Goal: Task Accomplishment & Management: Complete application form

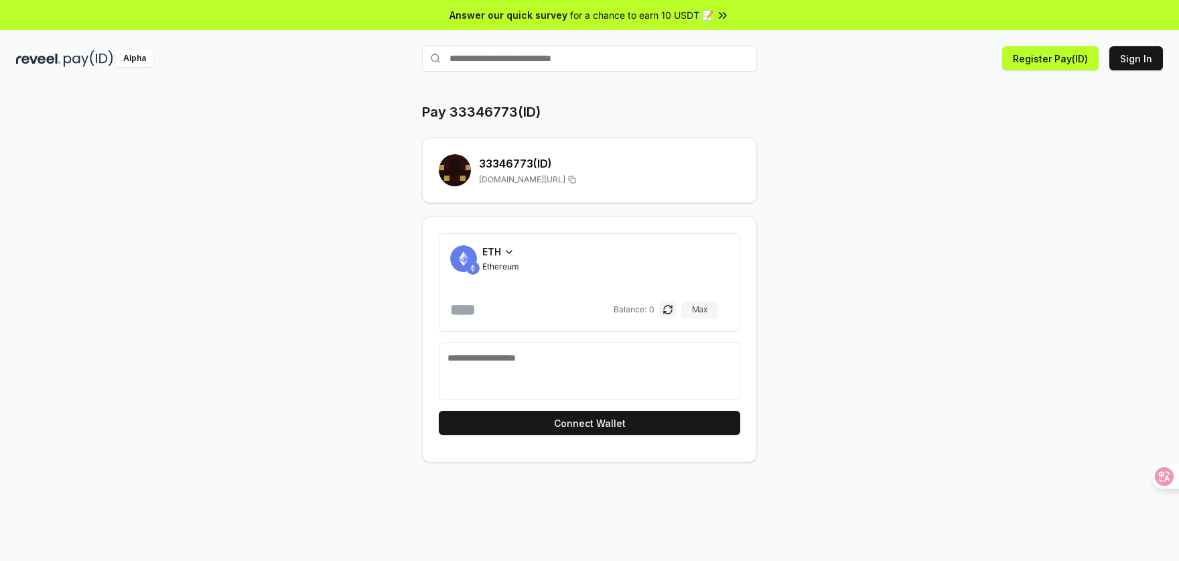
click at [510, 254] on icon at bounding box center [509, 252] width 11 height 11
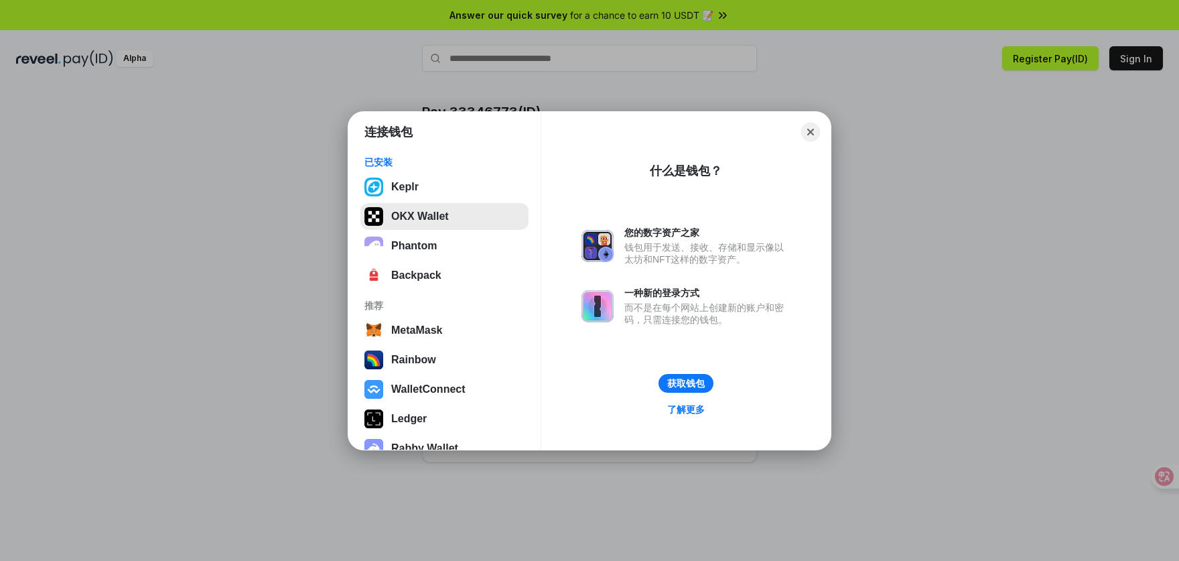
click at [459, 212] on button "OKX Wallet" at bounding box center [444, 216] width 168 height 27
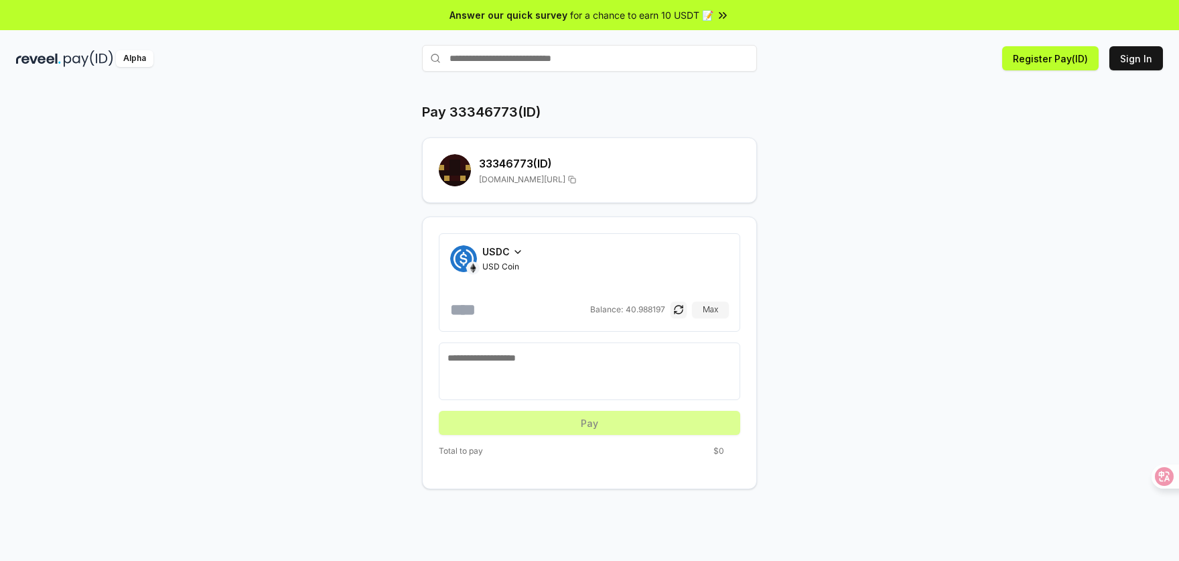
click at [510, 259] on div "USDC USD Coin" at bounding box center [502, 257] width 41 height 27
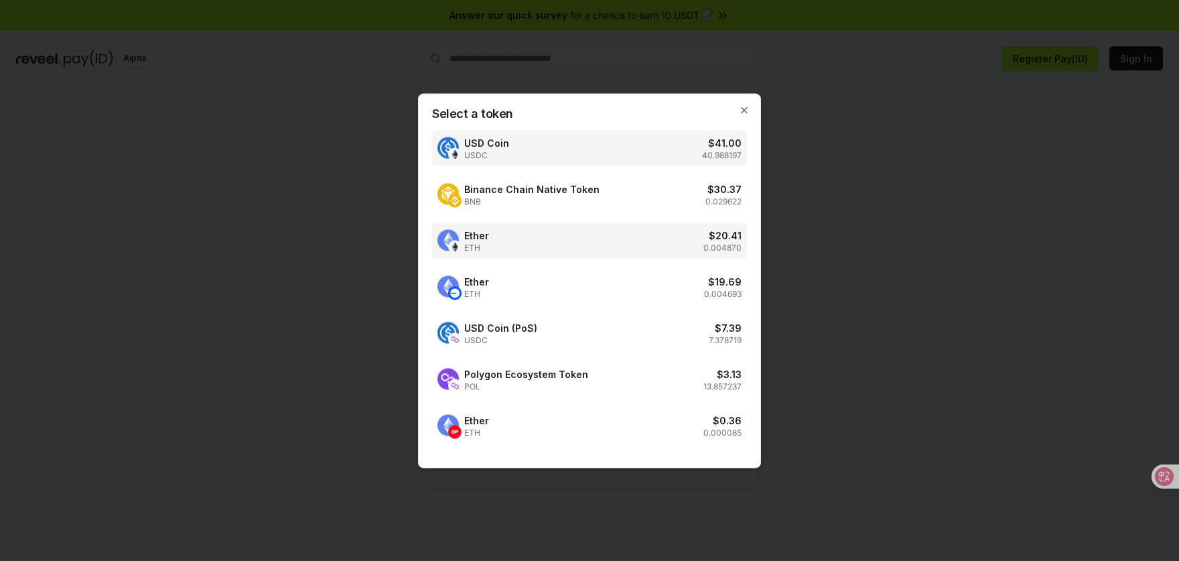
click at [560, 241] on div "Ether ETH $ 20.41 0.004870" at bounding box center [589, 240] width 315 height 36
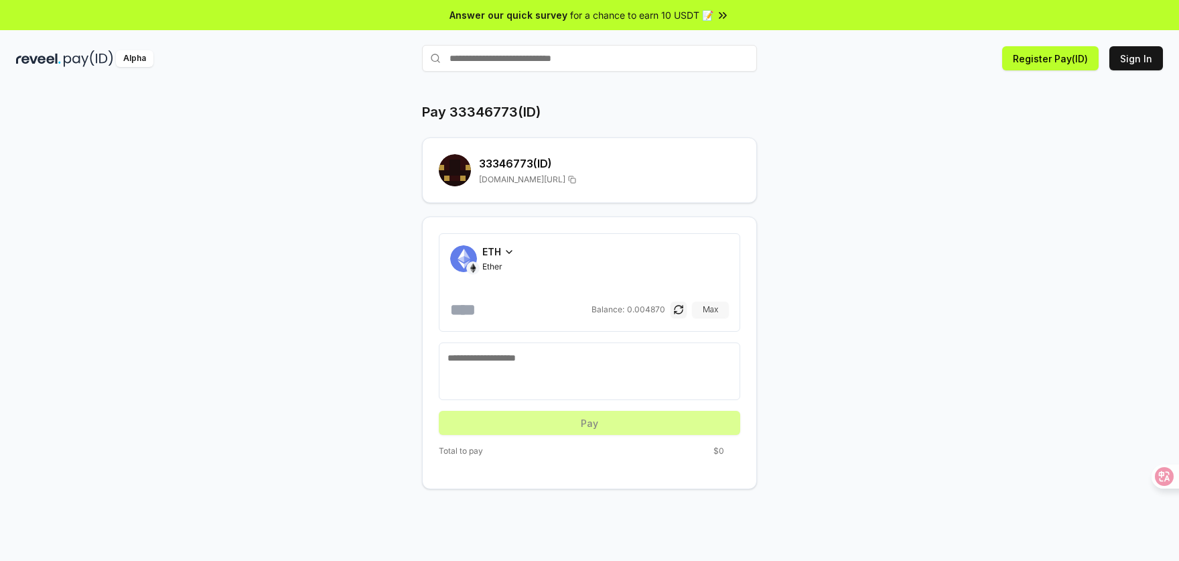
click at [711, 310] on button "Max" at bounding box center [710, 309] width 37 height 16
type input "**********"
drag, startPoint x: 576, startPoint y: 306, endPoint x: 371, endPoint y: 305, distance: 205.0
click at [372, 305] on div "**********" at bounding box center [590, 295] width 804 height 386
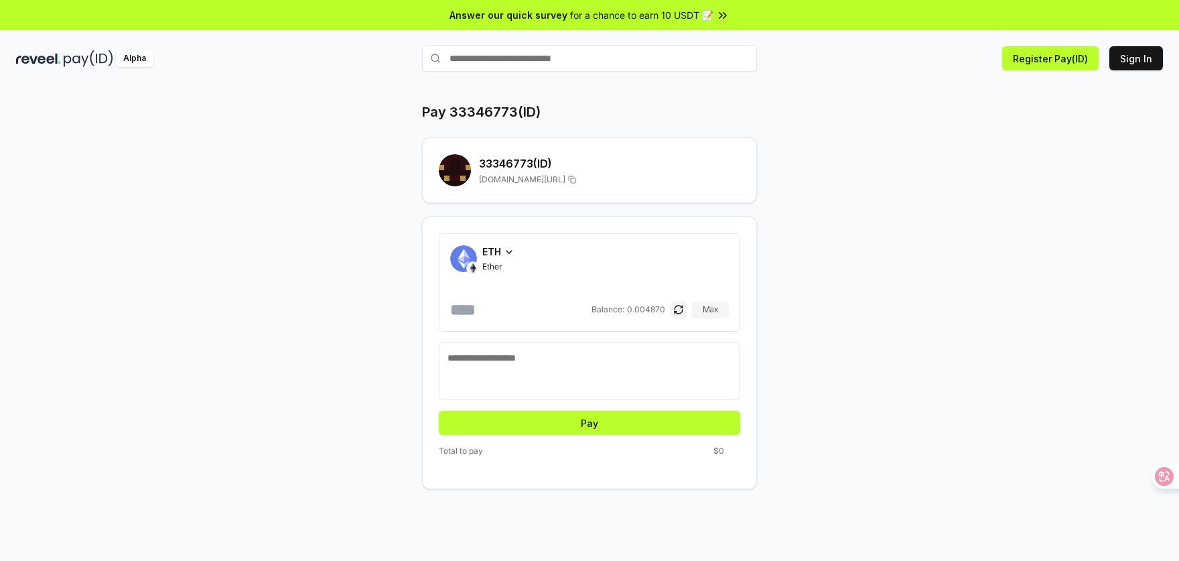
click at [604, 352] on textarea at bounding box center [589, 371] width 284 height 40
click at [632, 417] on button "Pay" at bounding box center [589, 423] width 301 height 24
drag, startPoint x: 628, startPoint y: 428, endPoint x: 621, endPoint y: 427, distance: 7.5
click at [625, 428] on button "Pay" at bounding box center [589, 423] width 301 height 24
click at [1158, 469] on icon at bounding box center [1154, 476] width 19 height 19
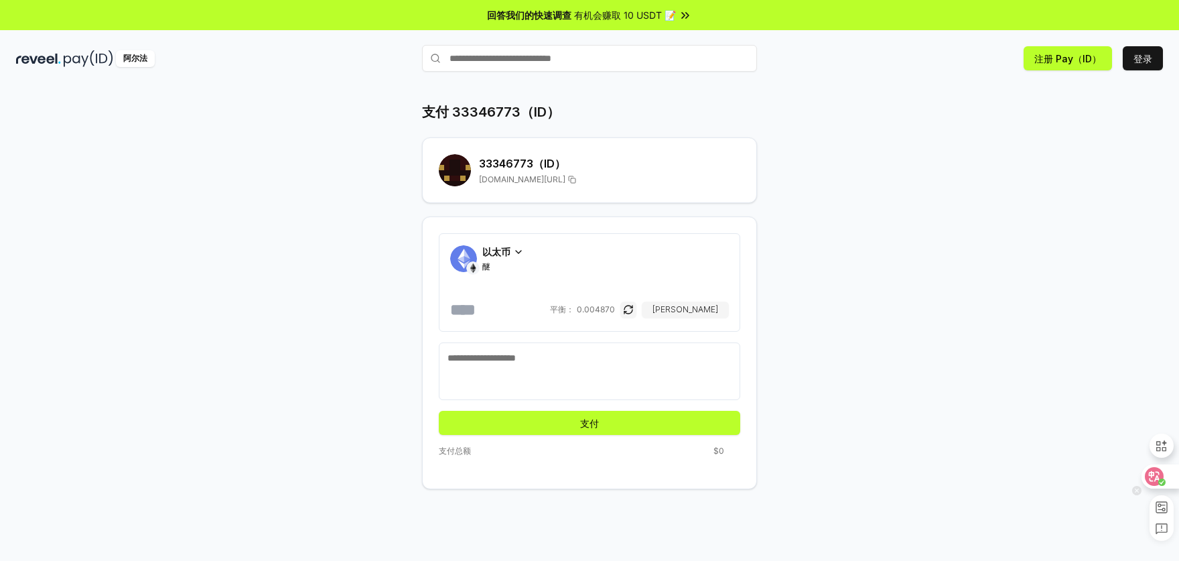
click at [1150, 478] on icon at bounding box center [1154, 476] width 19 height 19
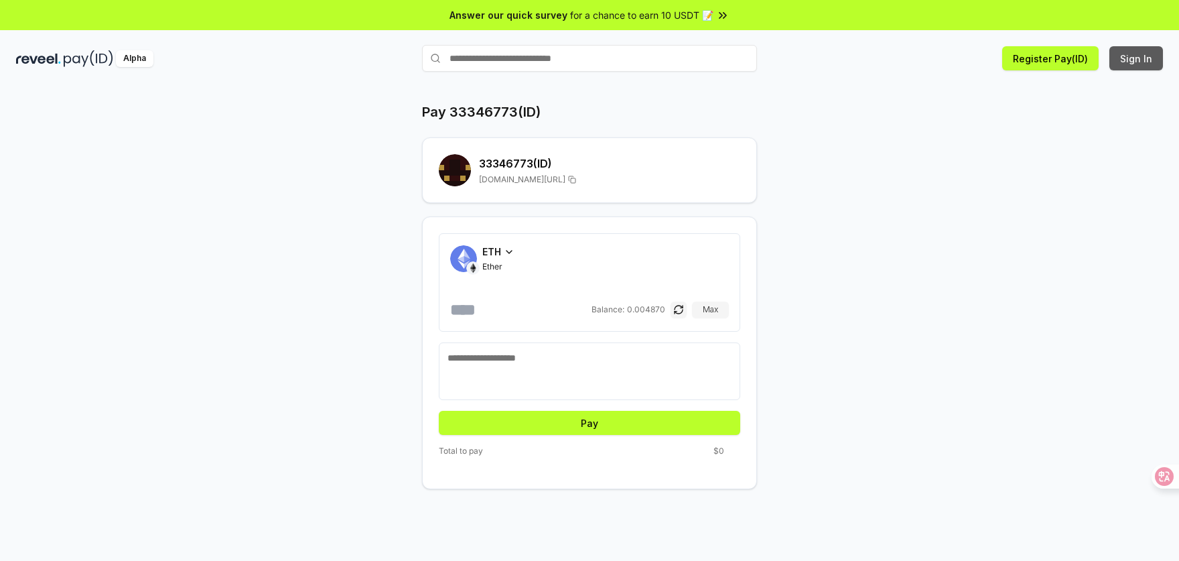
click at [1145, 52] on button "Sign In" at bounding box center [1136, 58] width 54 height 24
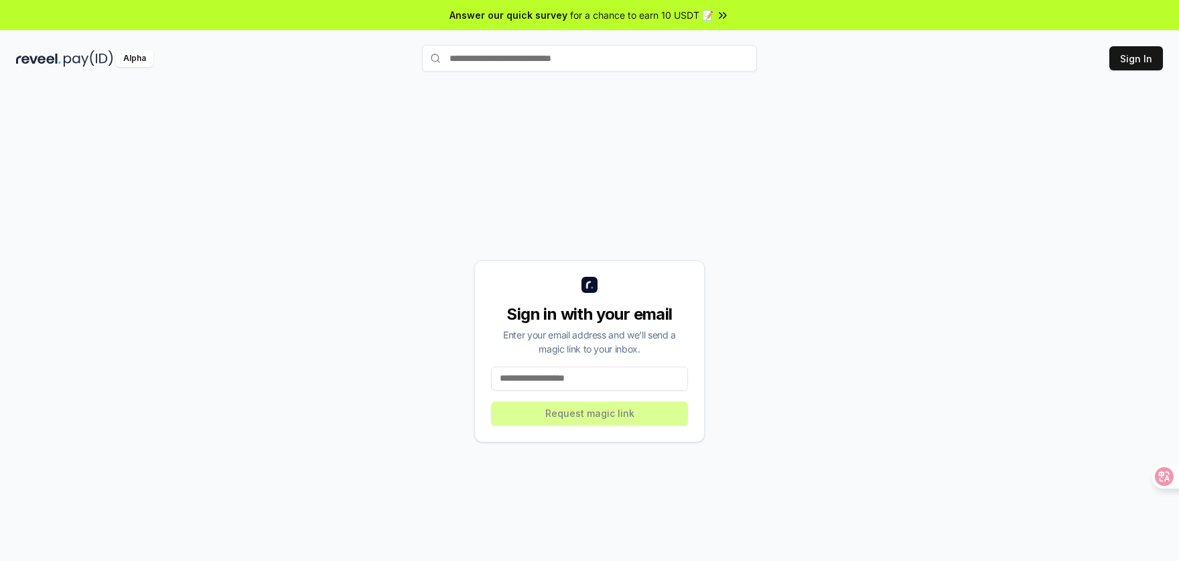
drag, startPoint x: 620, startPoint y: 366, endPoint x: 632, endPoint y: 352, distance: 18.5
click at [632, 352] on div "Sign in with your email Enter your email address and we’ll send a magic link to…" at bounding box center [589, 351] width 230 height 182
click at [622, 377] on input at bounding box center [589, 378] width 197 height 24
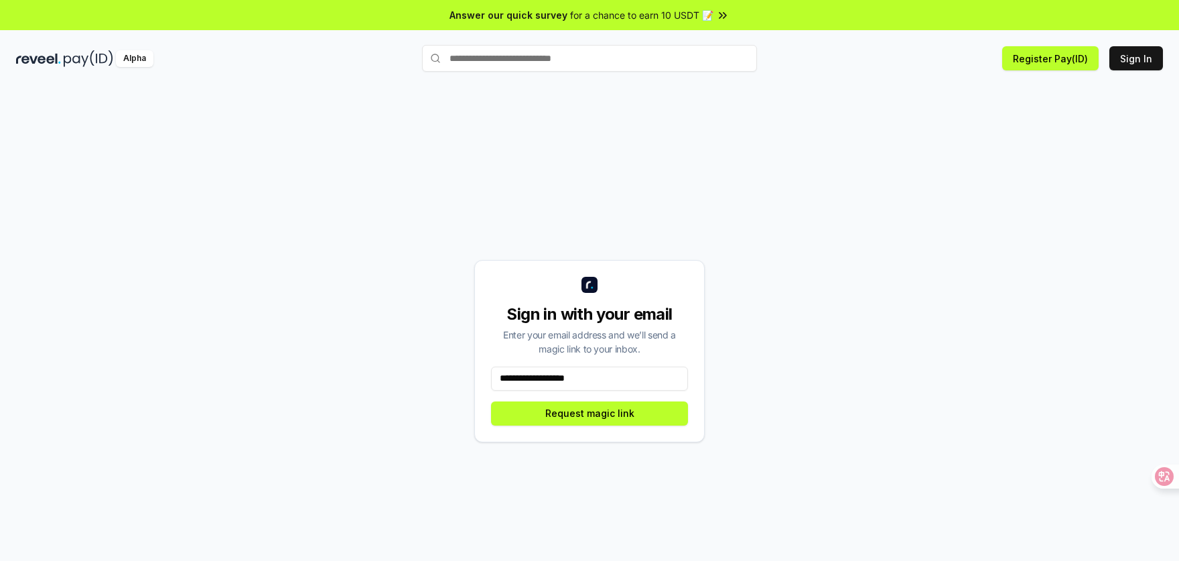
type input "**********"
click at [642, 428] on div "**********" at bounding box center [589, 351] width 230 height 182
click at [645, 415] on button "Request magic link" at bounding box center [589, 413] width 197 height 24
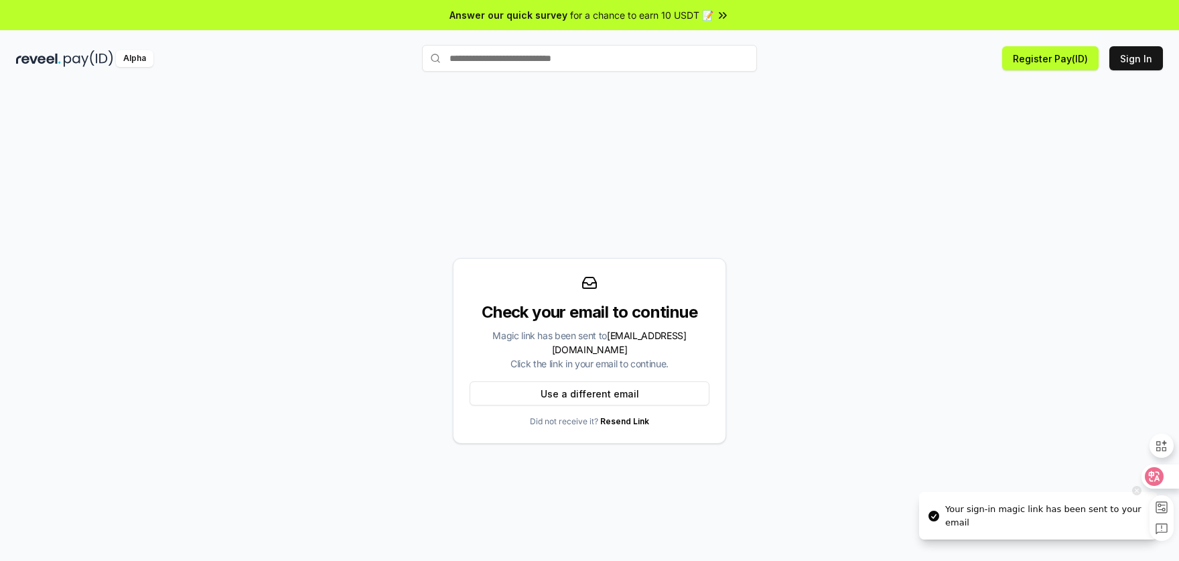
click at [1157, 476] on icon at bounding box center [1154, 476] width 11 height 11
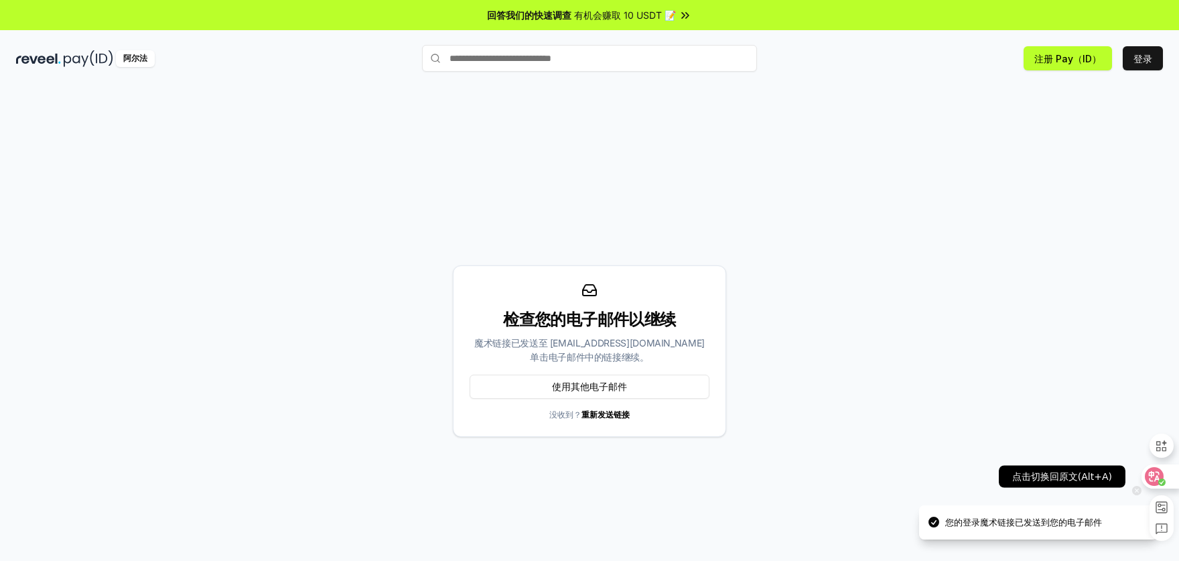
click at [1157, 474] on icon at bounding box center [1153, 476] width 13 height 13
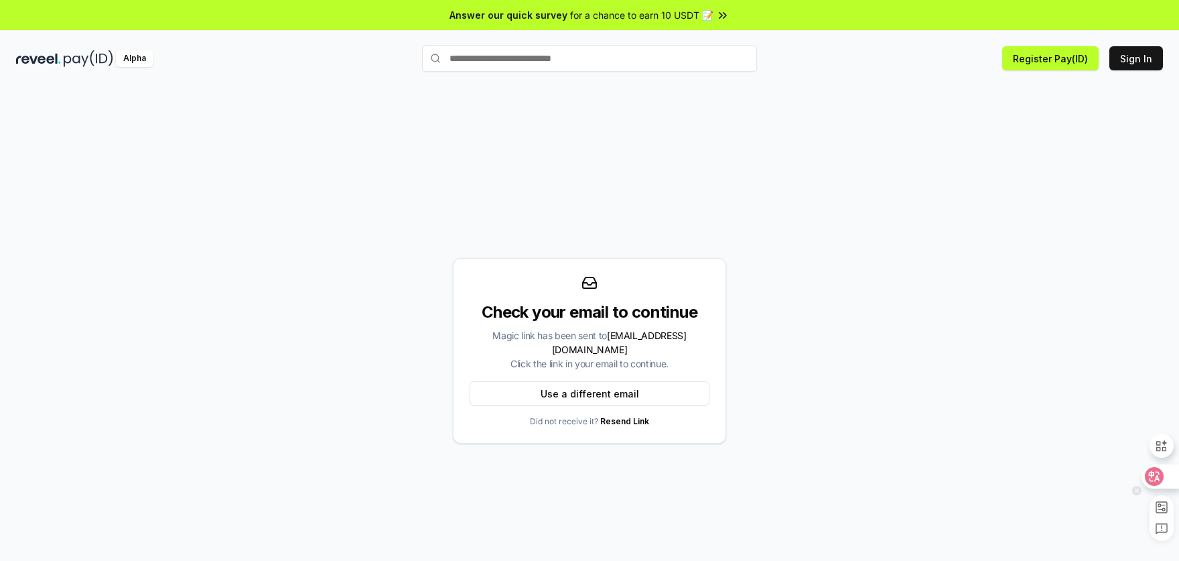
click at [1155, 478] on icon at bounding box center [1154, 476] width 19 height 19
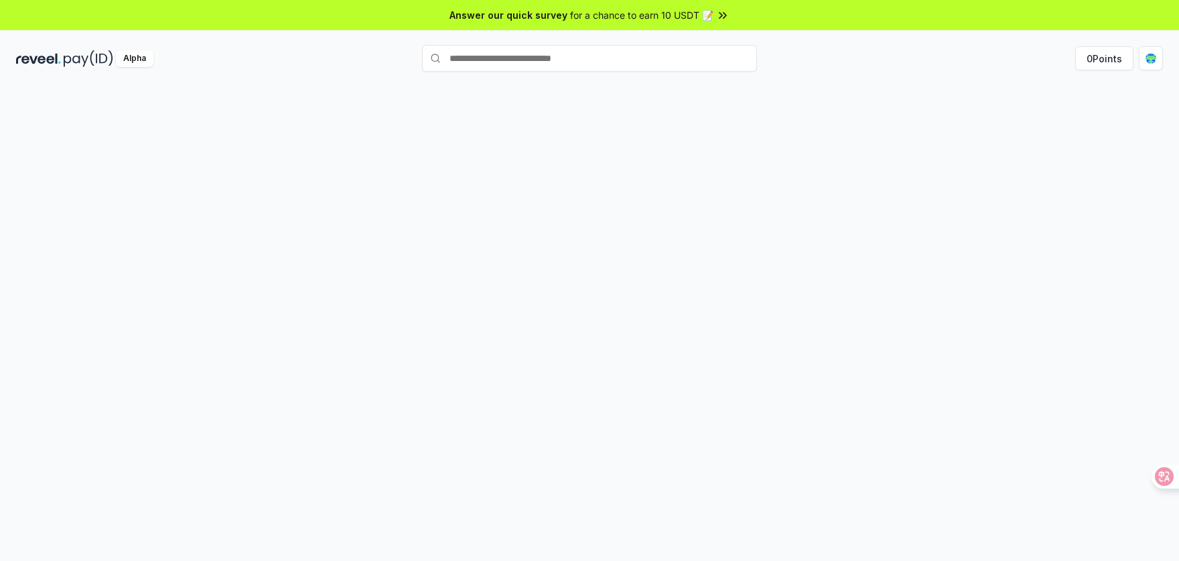
click at [679, 66] on input "text" at bounding box center [589, 58] width 335 height 27
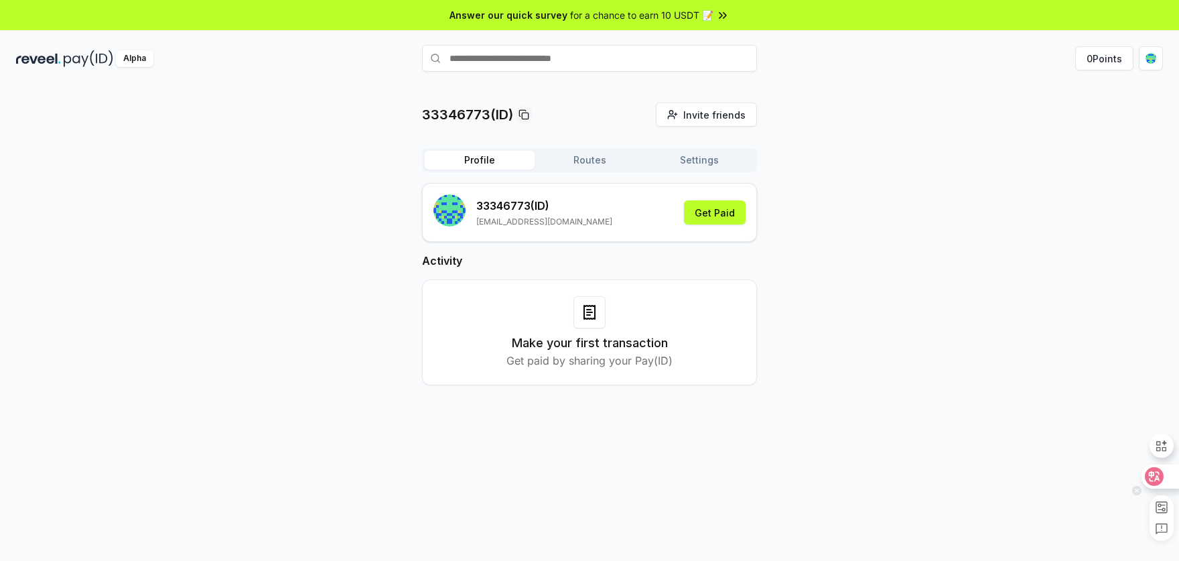
click at [1151, 474] on icon at bounding box center [1154, 476] width 19 height 19
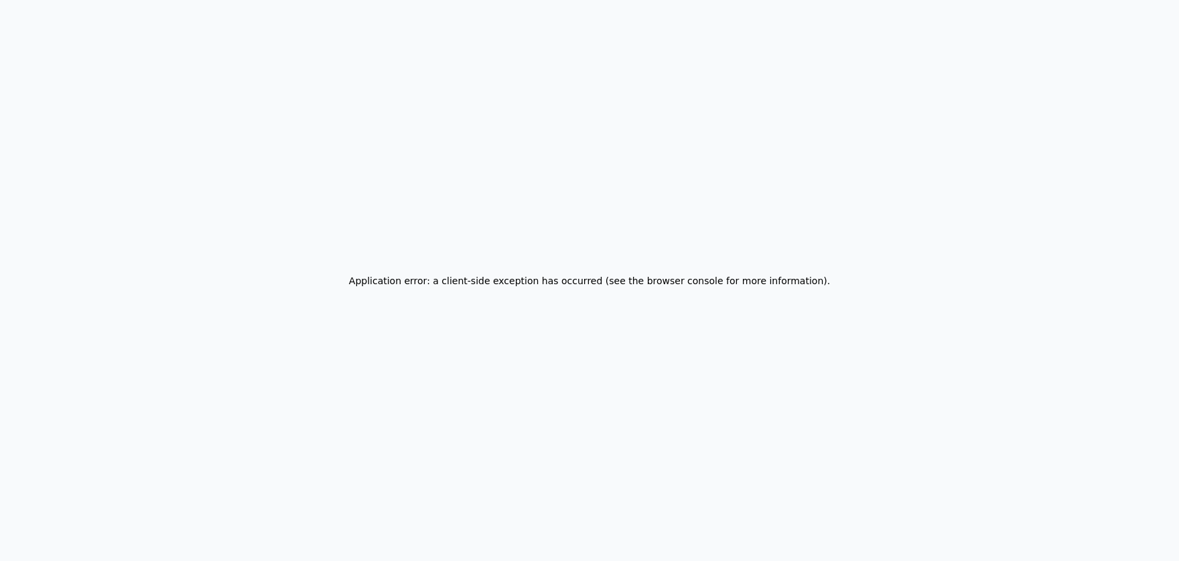
click at [1151, 475] on div "Application error: a client-side exception has occurred (see the browser consol…" at bounding box center [589, 280] width 1179 height 561
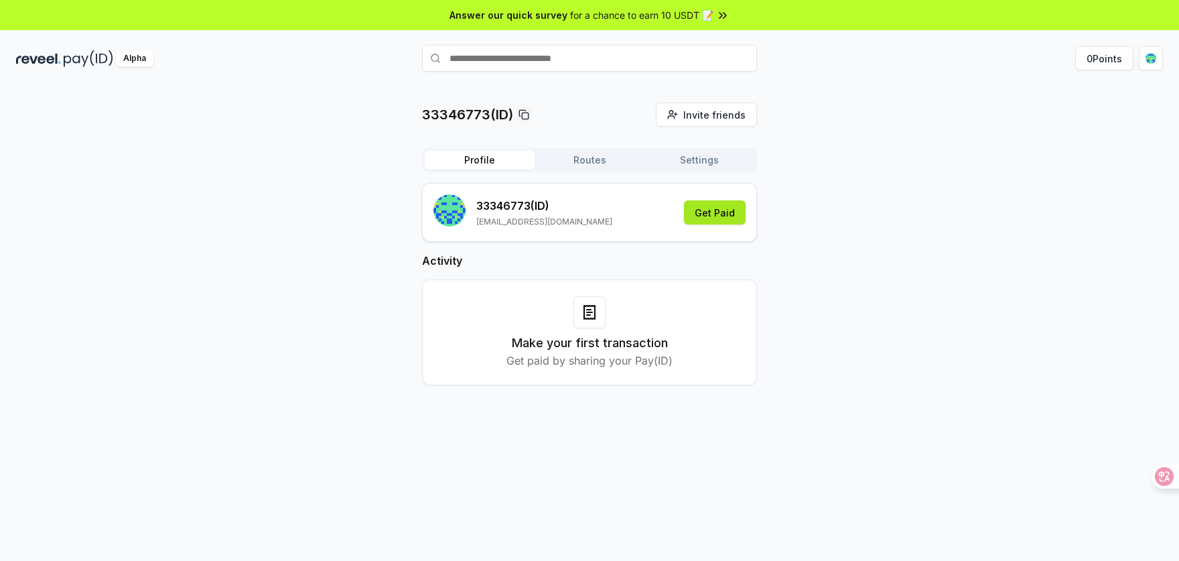
click at [717, 210] on button "Get Paid" at bounding box center [715, 212] width 62 height 24
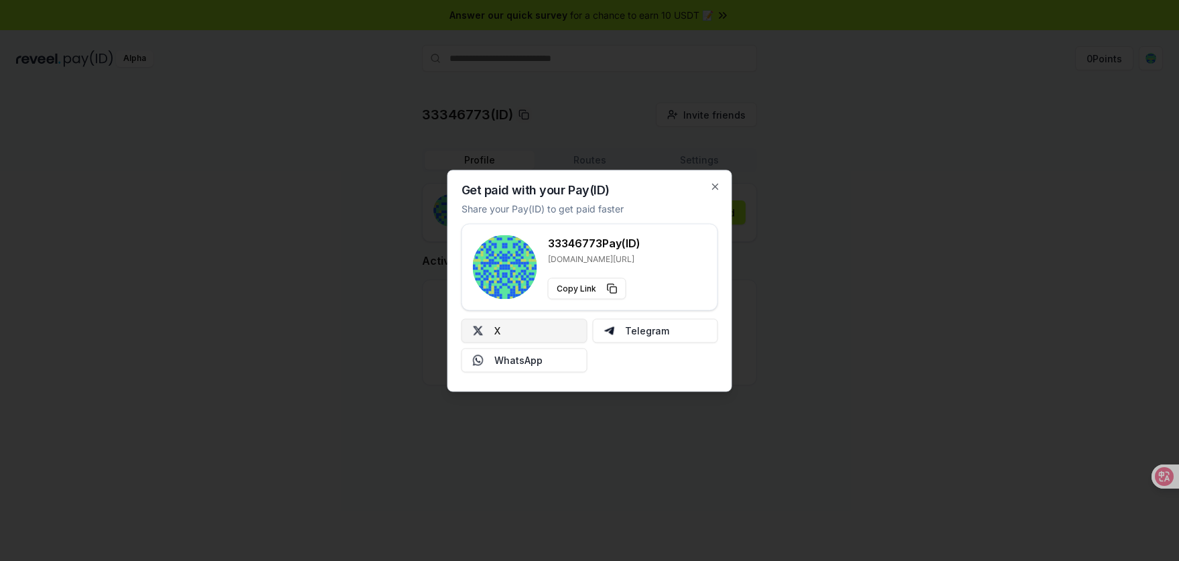
click at [565, 328] on button "X" at bounding box center [525, 330] width 126 height 24
click at [718, 182] on icon "button" at bounding box center [715, 186] width 11 height 11
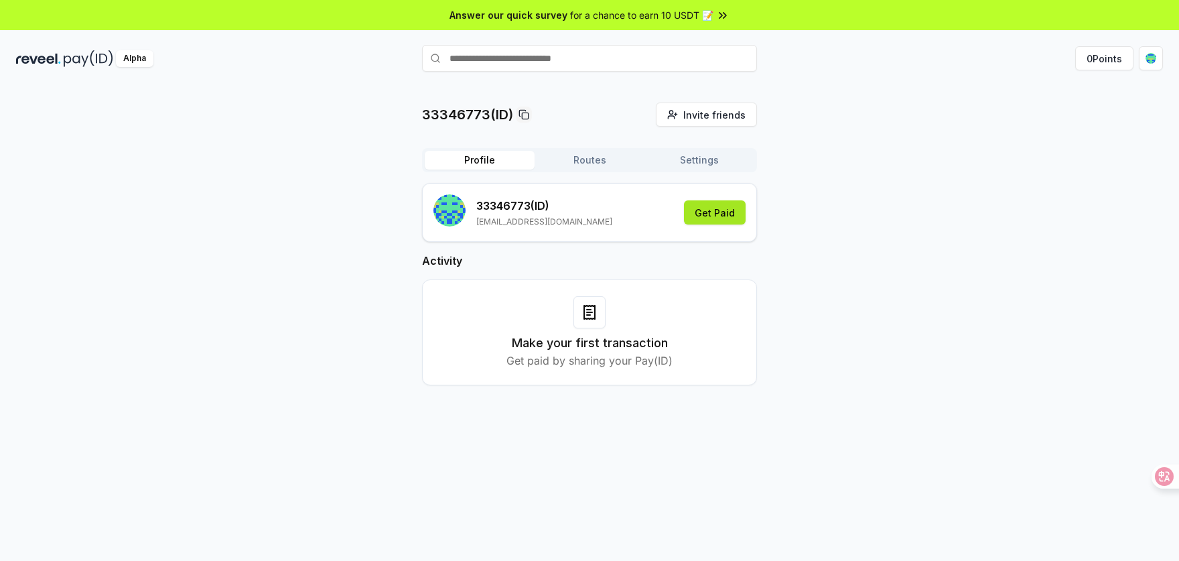
click at [727, 208] on button "Get Paid" at bounding box center [715, 212] width 62 height 24
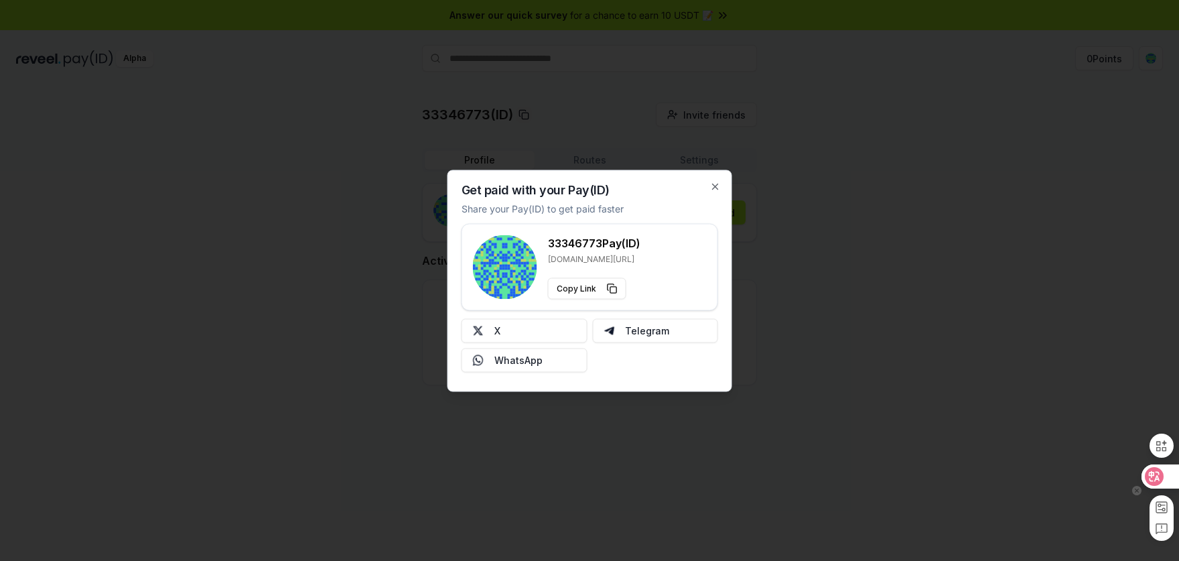
click at [1164, 472] on div at bounding box center [1159, 476] width 36 height 24
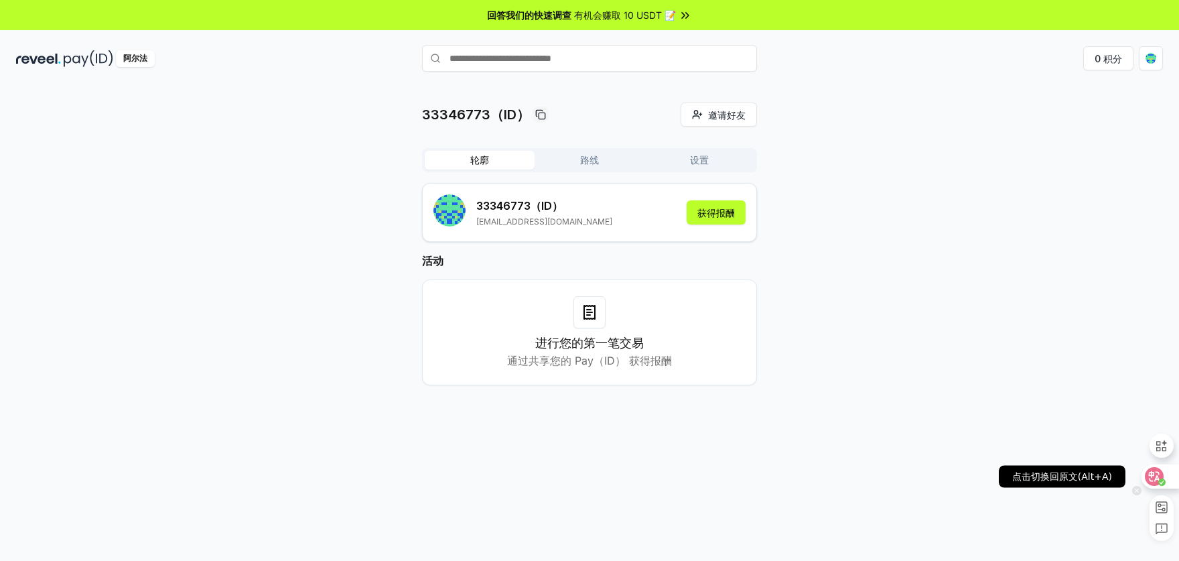
click at [1160, 473] on icon at bounding box center [1153, 476] width 13 height 13
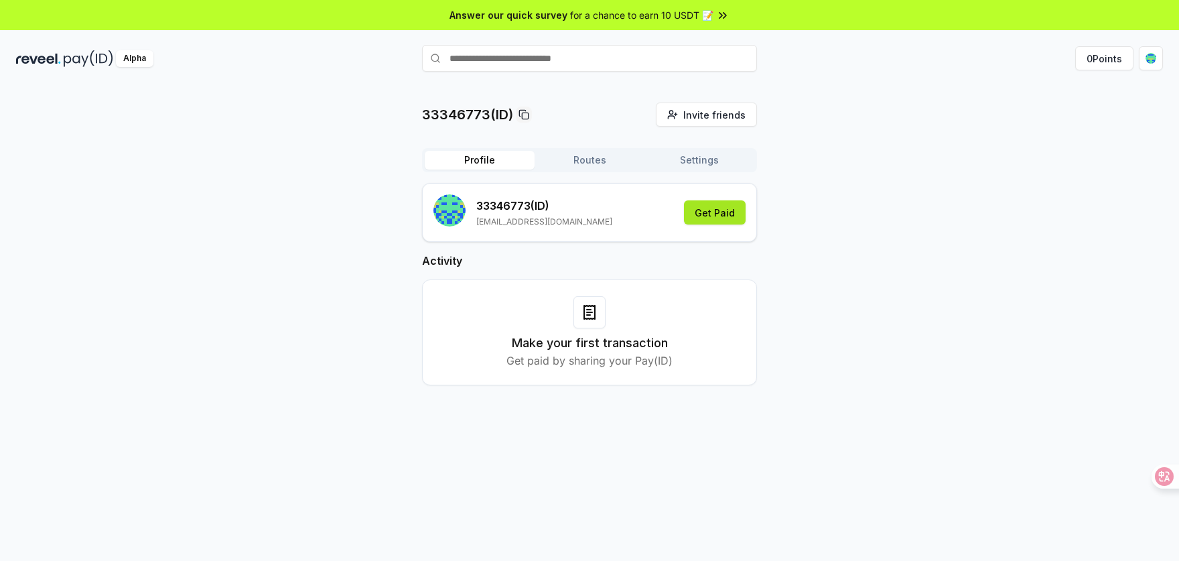
click at [735, 210] on button "Get Paid" at bounding box center [715, 212] width 62 height 24
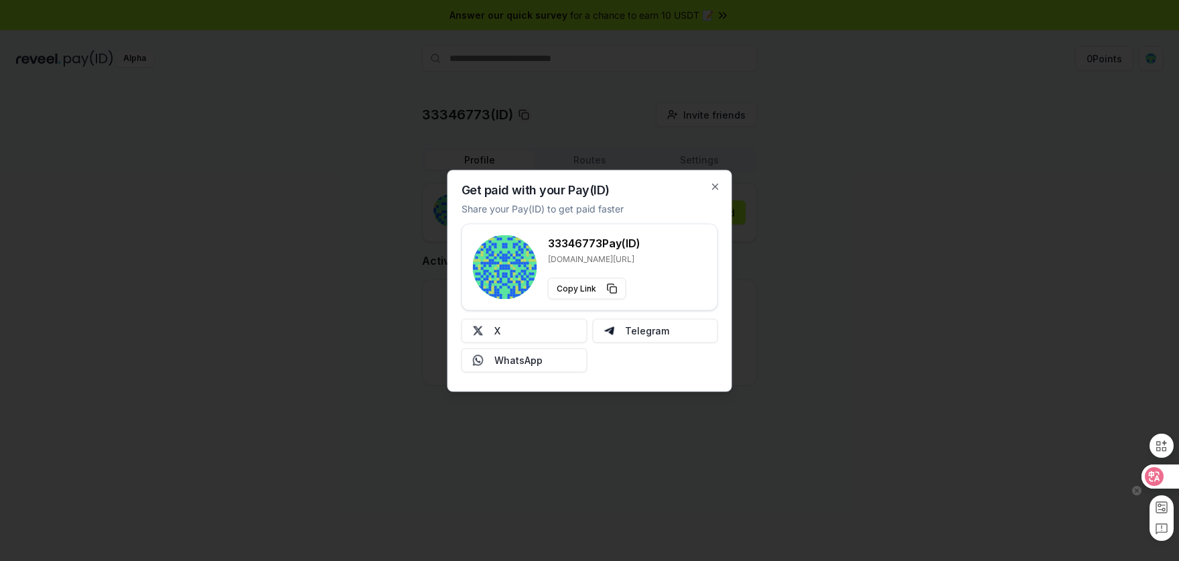
click at [1159, 484] on icon at bounding box center [1154, 476] width 19 height 19
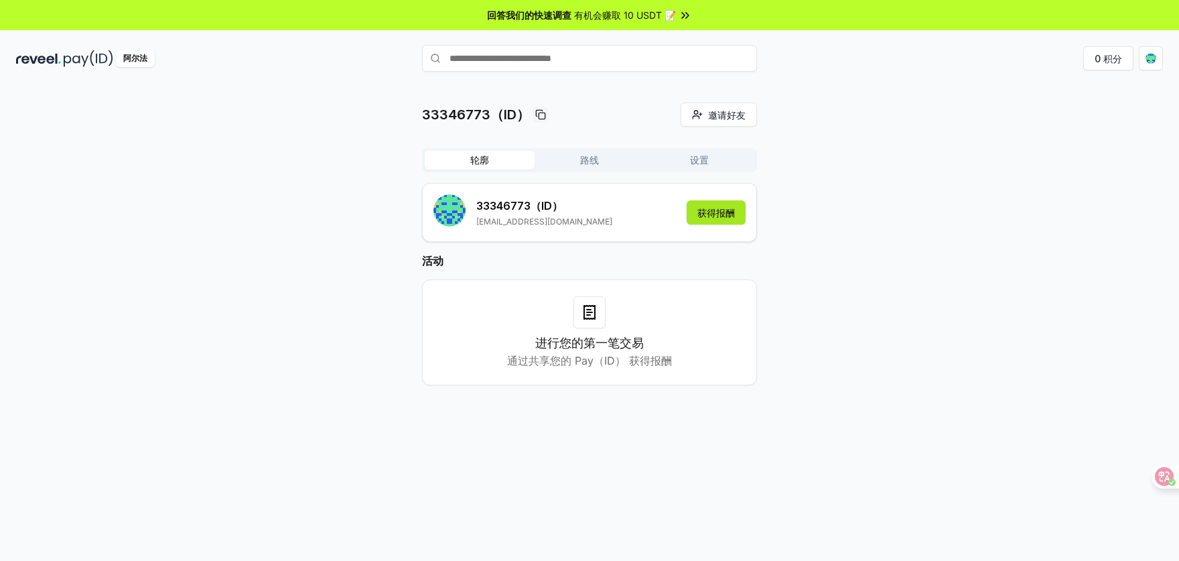
click at [712, 202] on button "获得报酬" at bounding box center [716, 212] width 59 height 24
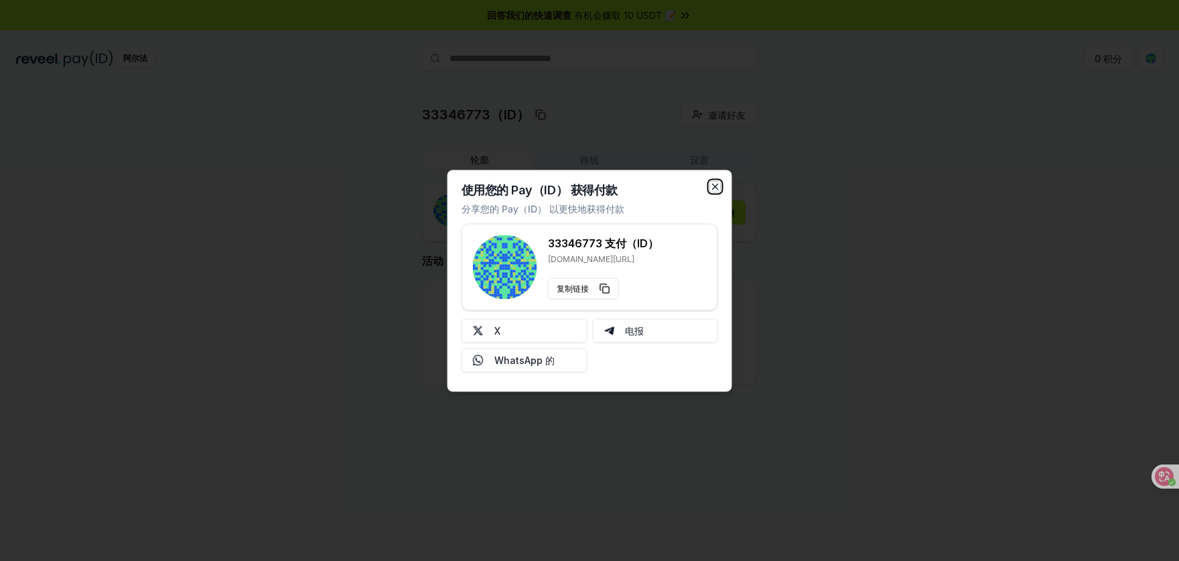
click at [717, 182] on icon "button" at bounding box center [715, 186] width 11 height 11
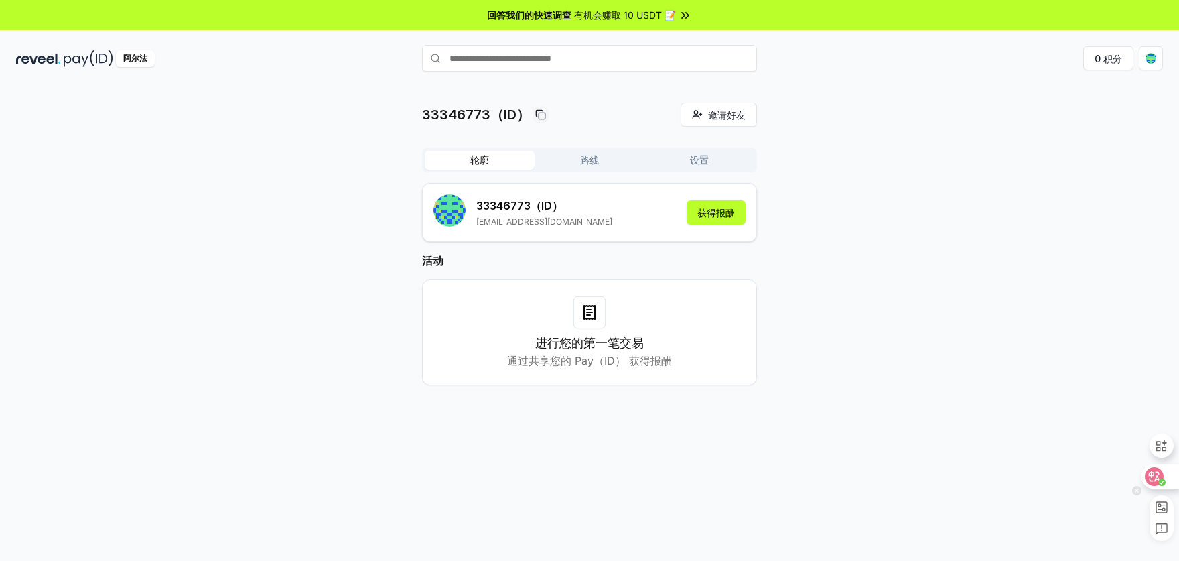
click at [1168, 476] on div at bounding box center [1159, 476] width 36 height 24
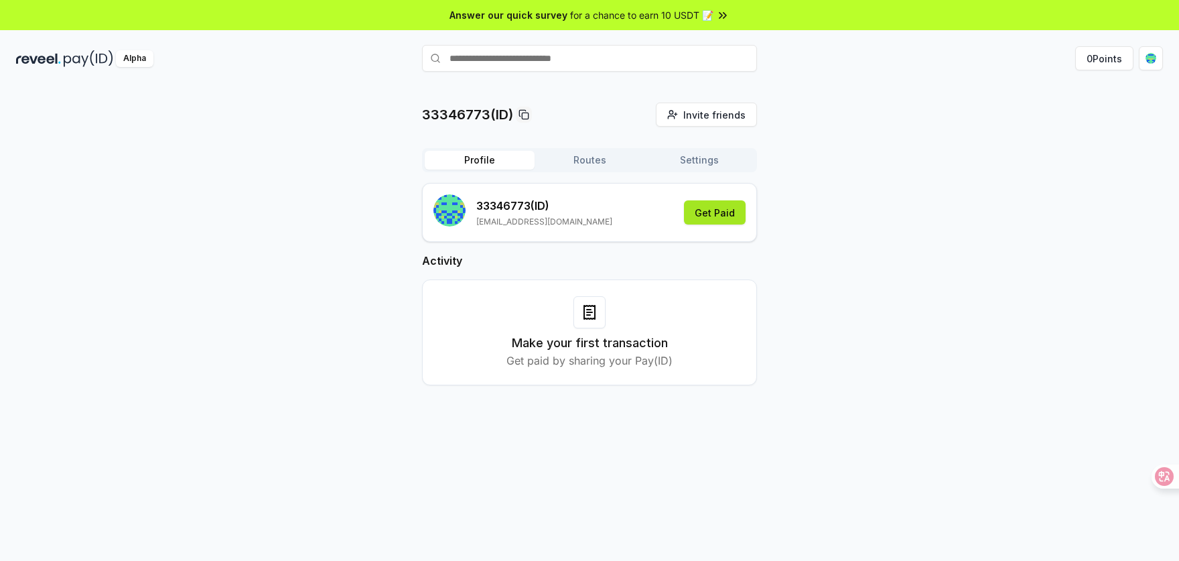
click at [719, 210] on button "Get Paid" at bounding box center [715, 212] width 62 height 24
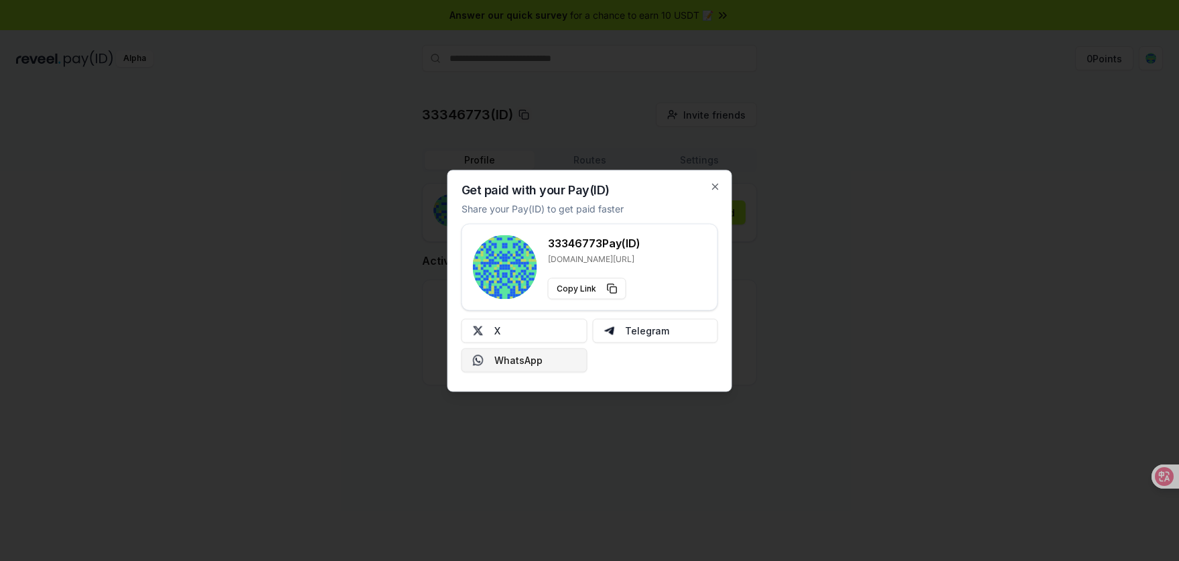
click at [519, 365] on button "WhatsApp" at bounding box center [525, 360] width 126 height 24
